Goal: Task Accomplishment & Management: Use online tool/utility

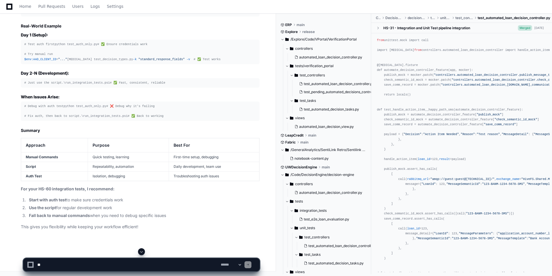
scroll to position [21529, 0]
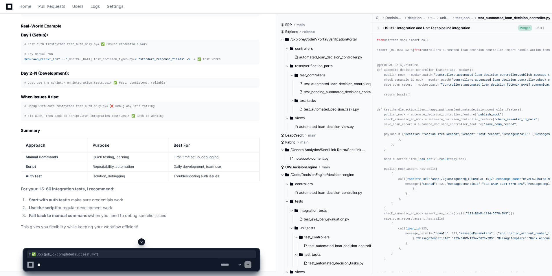
drag, startPoint x: 60, startPoint y: 207, endPoint x: 131, endPoint y: 206, distance: 70.6
copy div "f"✅ Job {job_id} completed successfully" )"
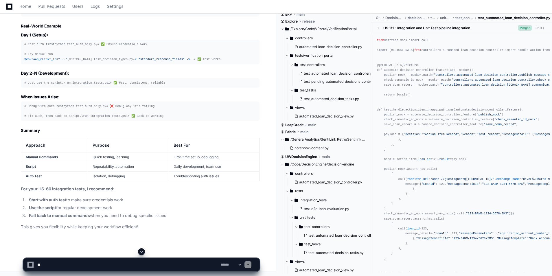
scroll to position [21385, 0]
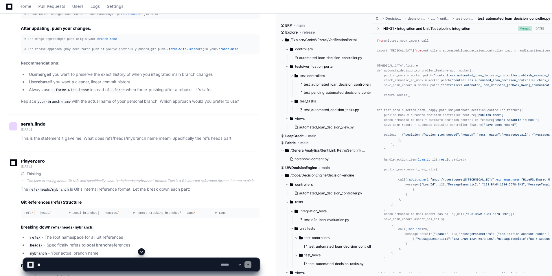
scroll to position [724, 0]
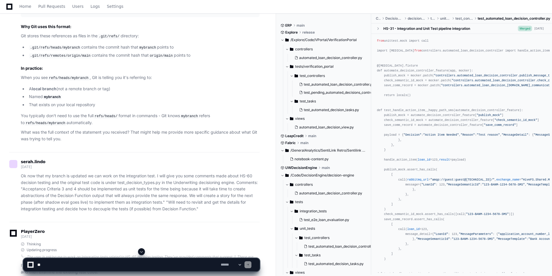
click at [142, 251] on span at bounding box center [141, 251] width 5 height 5
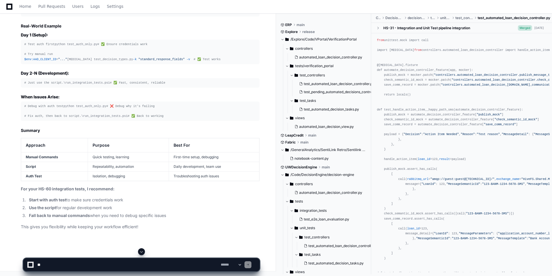
scroll to position [24365, 0]
click at [140, 250] on app-app-chat-input "**********" at bounding box center [141, 259] width 237 height 23
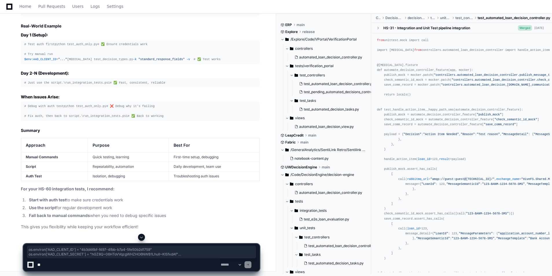
drag, startPoint x: 24, startPoint y: 76, endPoint x: 87, endPoint y: 96, distance: 66.6
copy div "os.environ[ 'AAD_CLIENT_ID' ] = "4b3d46bf-f497-4fbb-b7a4-5fe50b2d1759" os.envir…"
drag, startPoint x: 37, startPoint y: 109, endPoint x: 104, endPoint y: 124, distance: 69.3
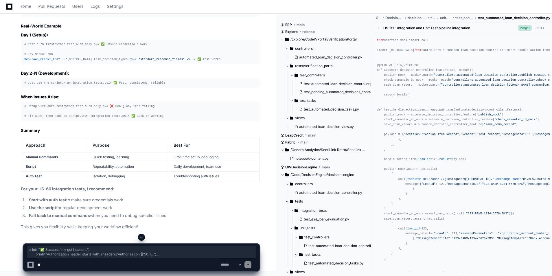
drag, startPoint x: 104, startPoint y: 124, endPoint x: 86, endPoint y: 110, distance: 23.1
copy div "print ( f"✅ Successfully got headers" ) print ( f"Authorization header starts w…"
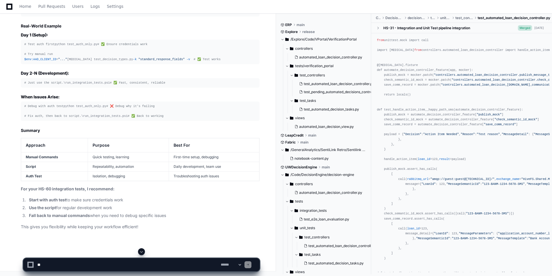
scroll to position [21732, 0]
click at [146, 265] on textarea at bounding box center [127, 264] width 183 height 13
paste textarea "**********"
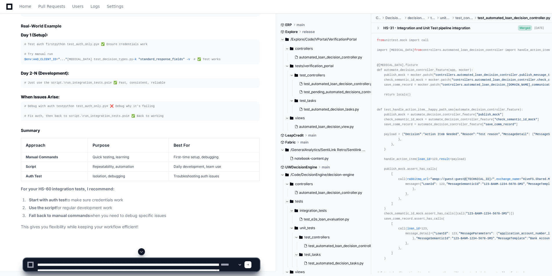
scroll to position [2, 0]
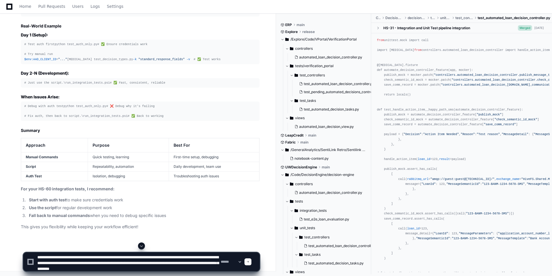
type textarea "**********"
click at [249, 260] on span at bounding box center [248, 261] width 3 height 3
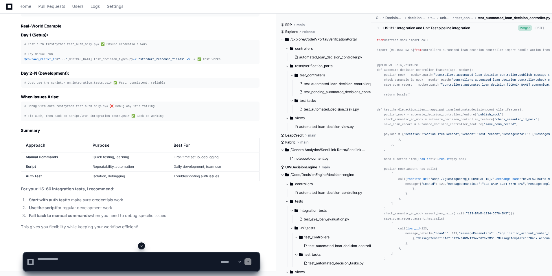
scroll to position [0, 0]
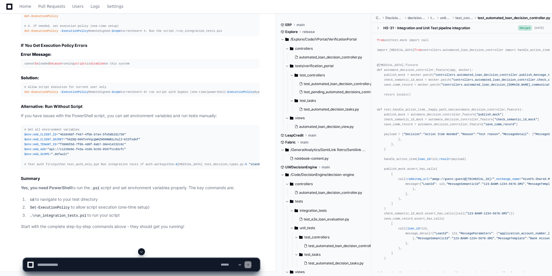
click at [144, 251] on button at bounding box center [141, 251] width 7 height 7
click at [133, 261] on textarea at bounding box center [127, 264] width 183 height 13
type textarea "**********"
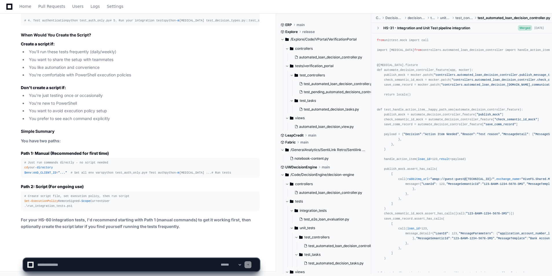
scroll to position [25794, 0]
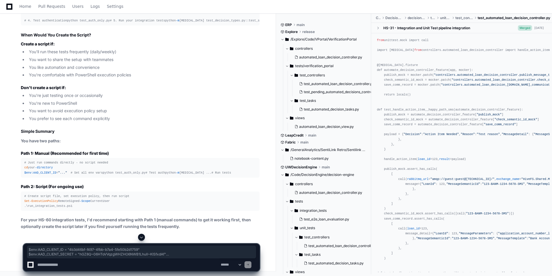
drag, startPoint x: 25, startPoint y: 102, endPoint x: 75, endPoint y: 122, distance: 54.4
copy div "$env:AAD_CLIENT_ID = "4b3d46bf-f497-4fbb-b7a4-5fe50b2d1759" $env:AAD_CLIENT_SEC…"
